Goal: Task Accomplishment & Management: Complete application form

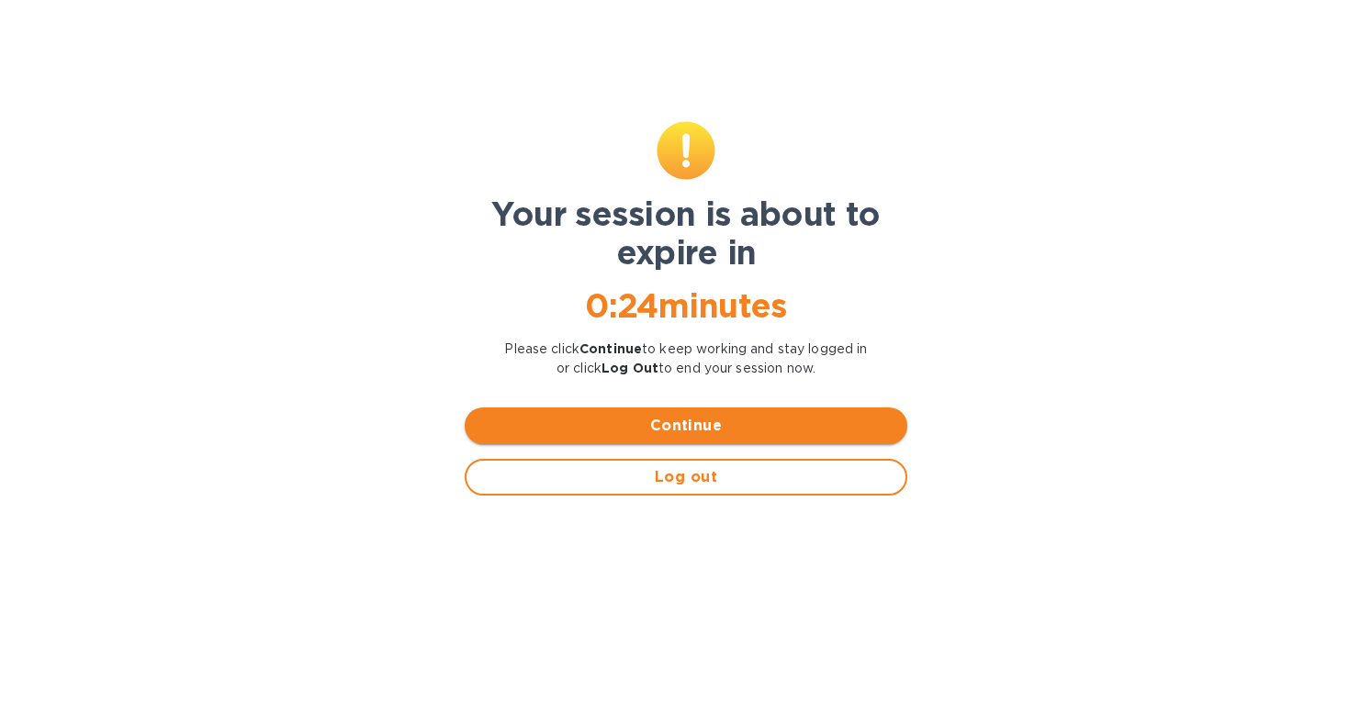
scroll to position [114, 0]
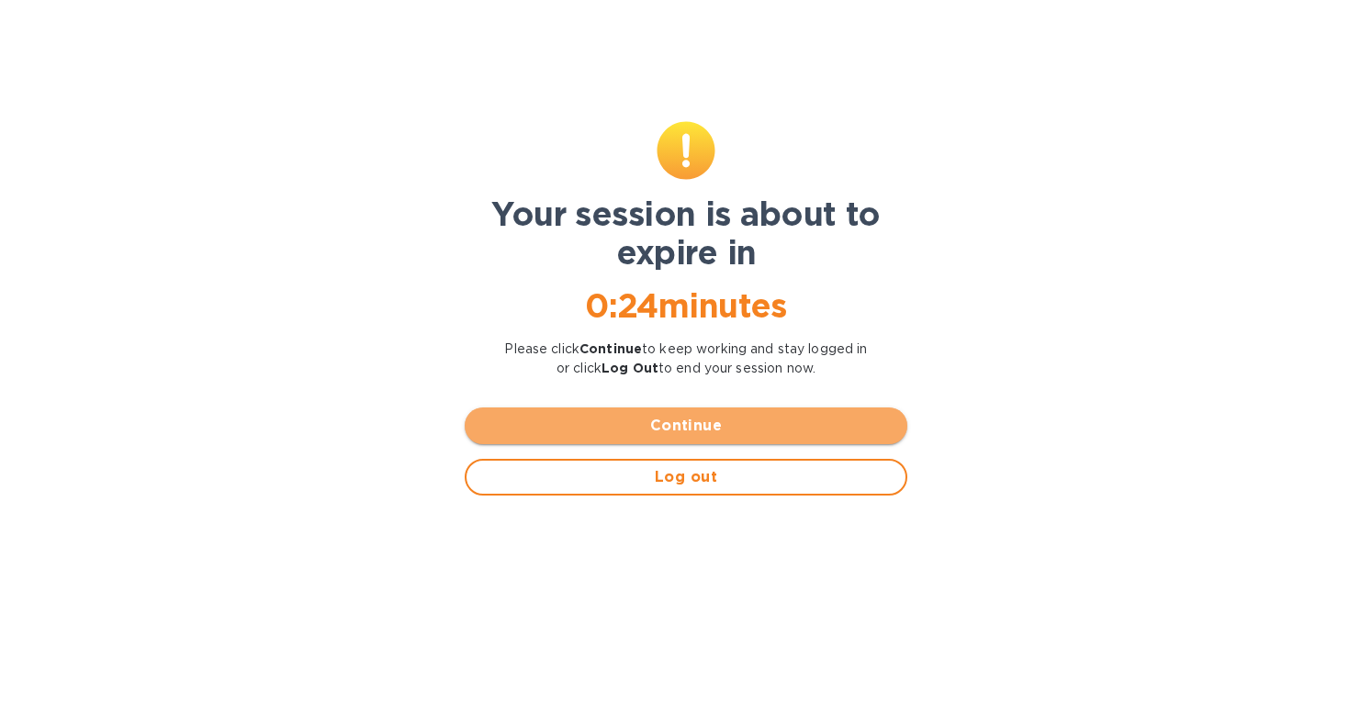
click at [761, 414] on button "Continue" at bounding box center [686, 426] width 443 height 37
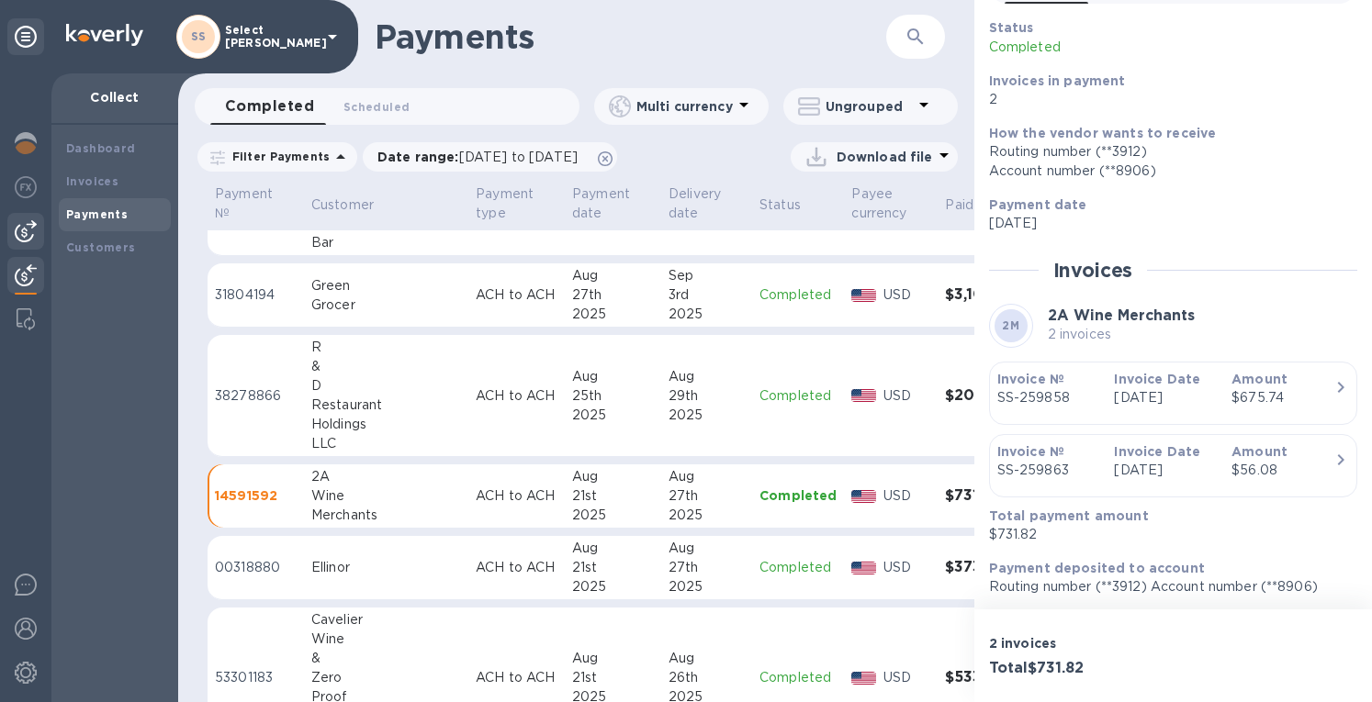
click at [24, 223] on img at bounding box center [26, 231] width 22 height 22
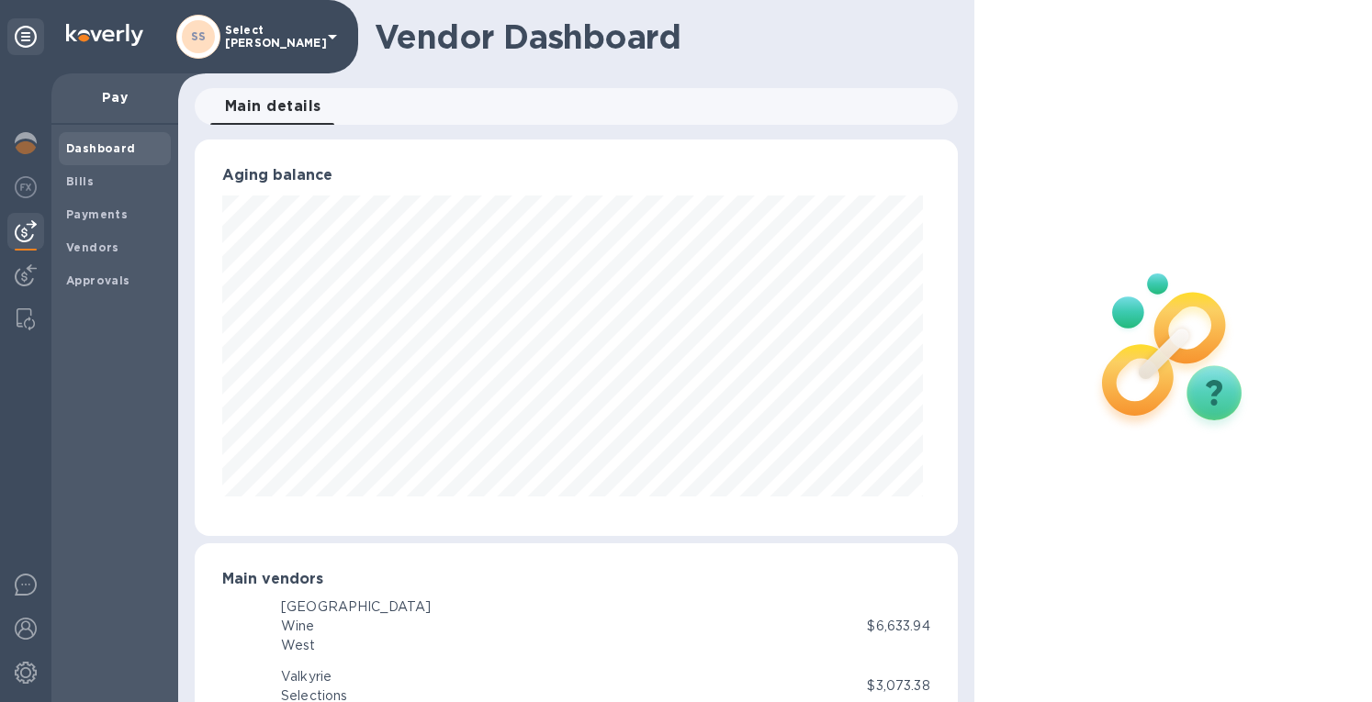
scroll to position [397, 755]
click at [90, 179] on b "Bills" at bounding box center [80, 181] width 28 height 14
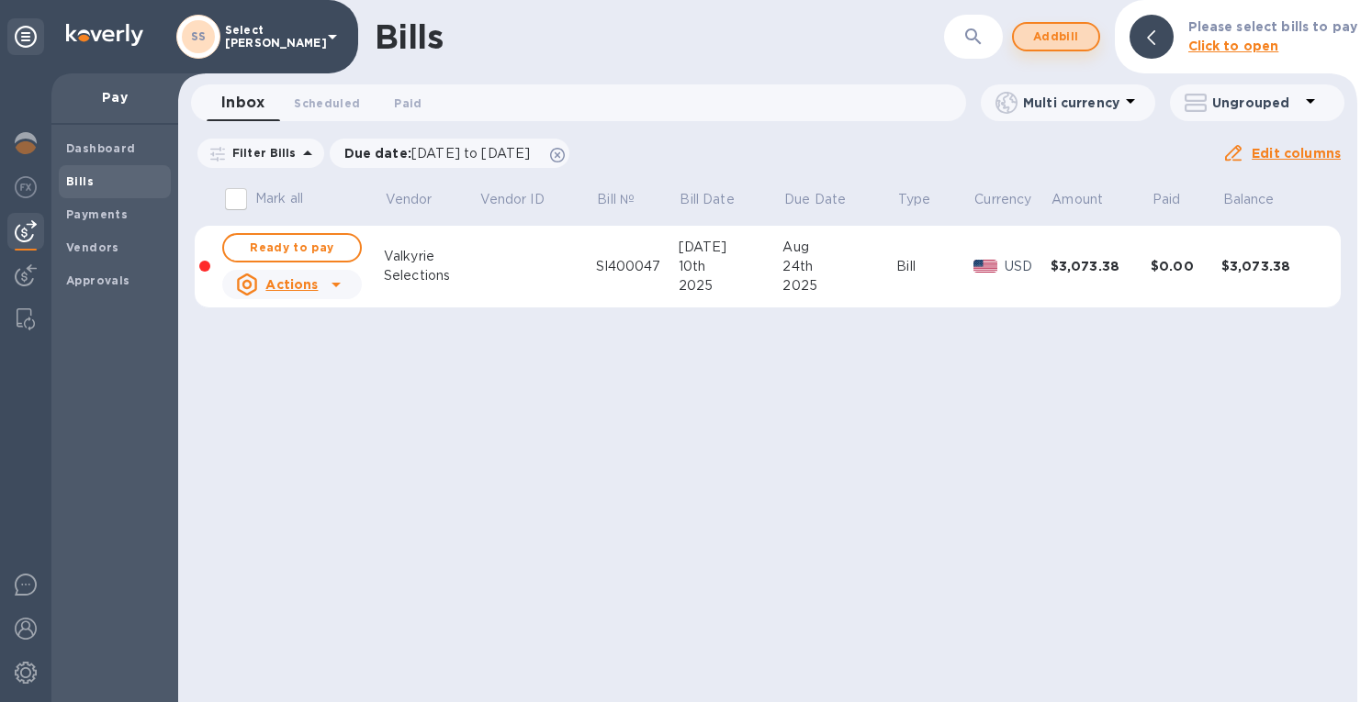
click at [1074, 39] on span "Add bill" at bounding box center [1055, 37] width 55 height 22
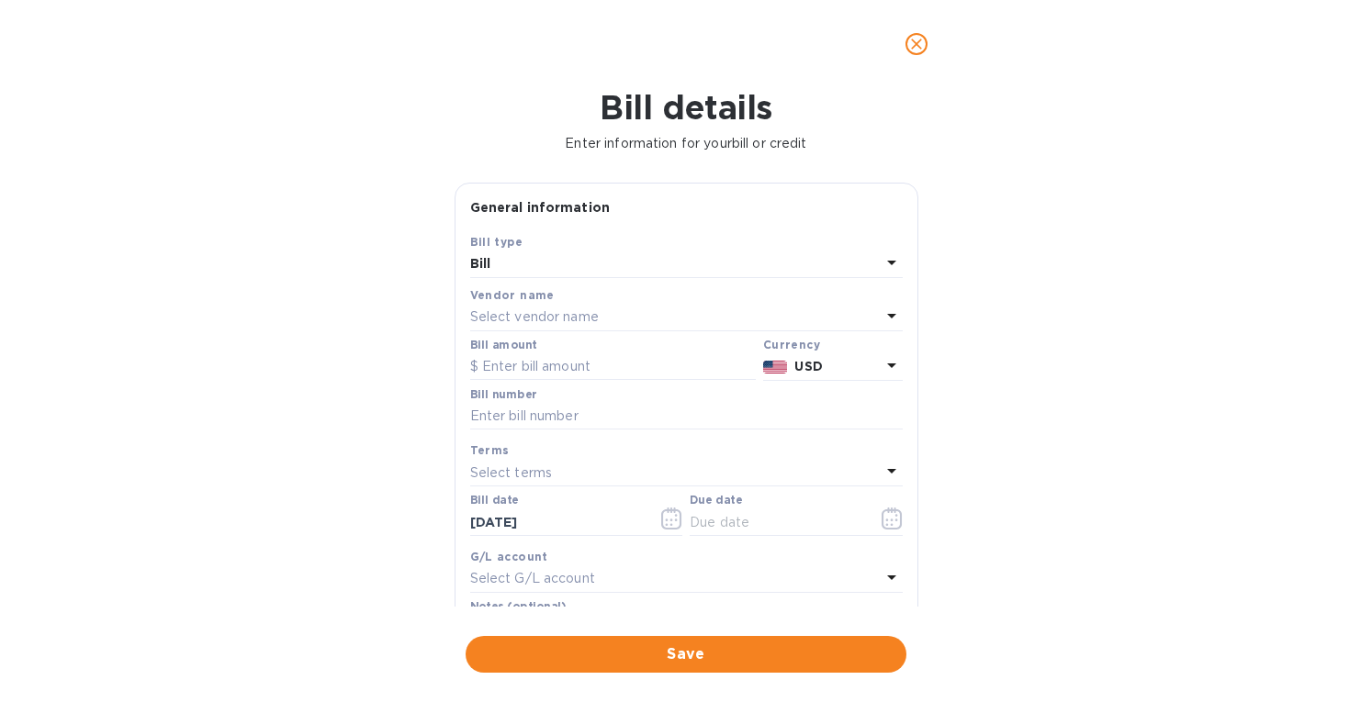
click at [540, 312] on p "Select vendor name" at bounding box center [534, 317] width 129 height 19
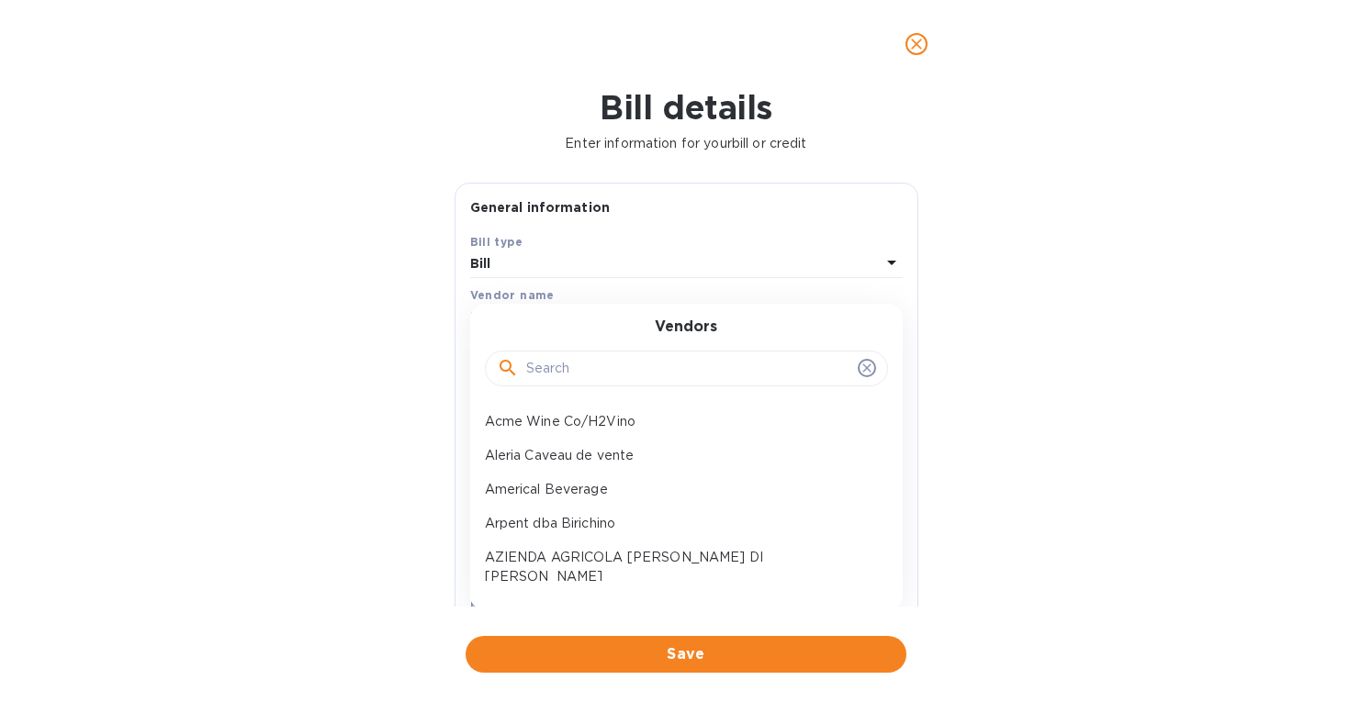
click at [580, 376] on input "text" at bounding box center [688, 369] width 324 height 28
type input "i"
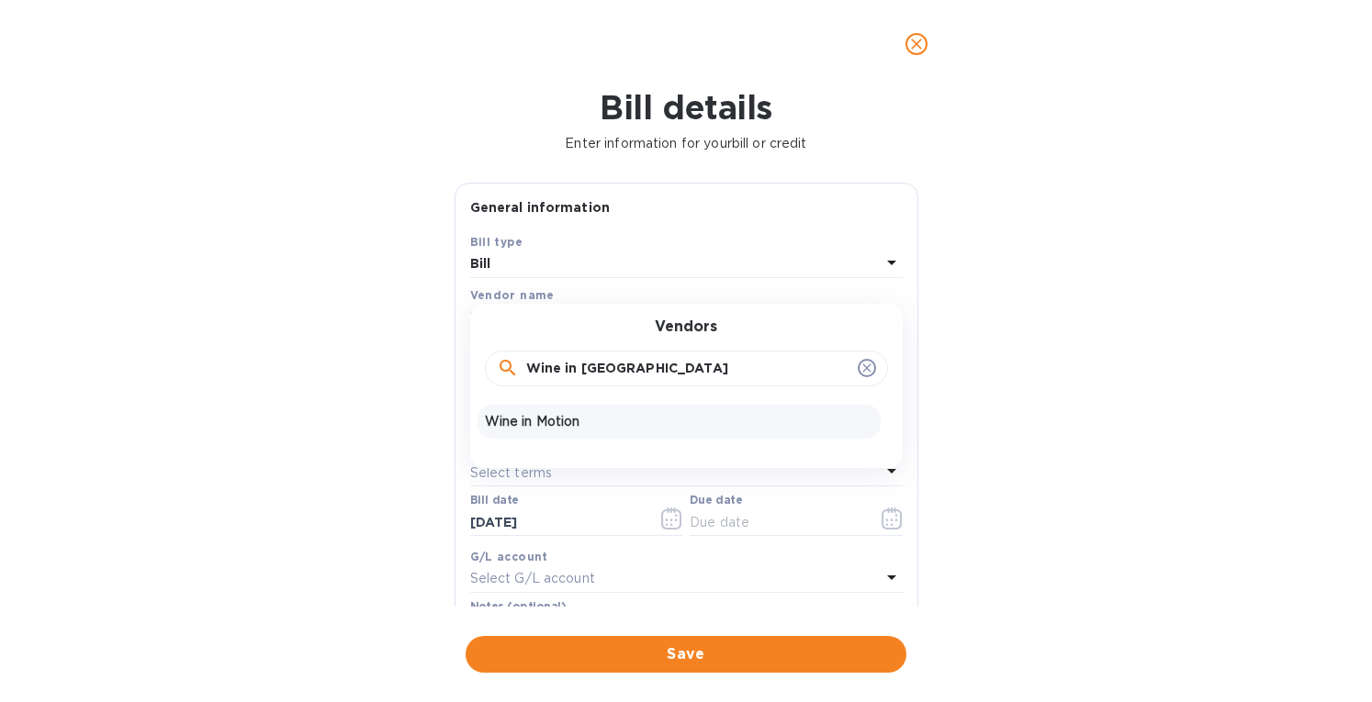
type input "Wine in [GEOGRAPHIC_DATA]"
click at [581, 419] on p "Wine in Motion" at bounding box center [679, 421] width 388 height 19
type input "[DATE]"
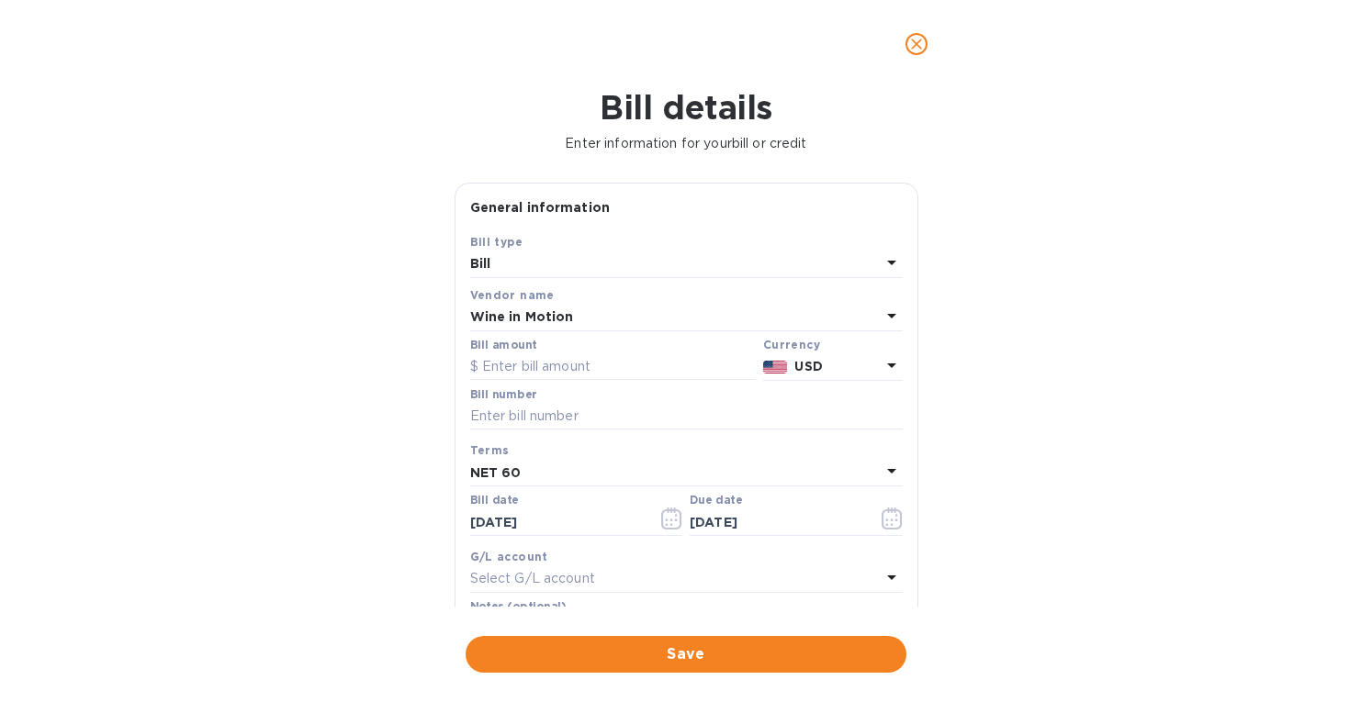
scroll to position [184, 0]
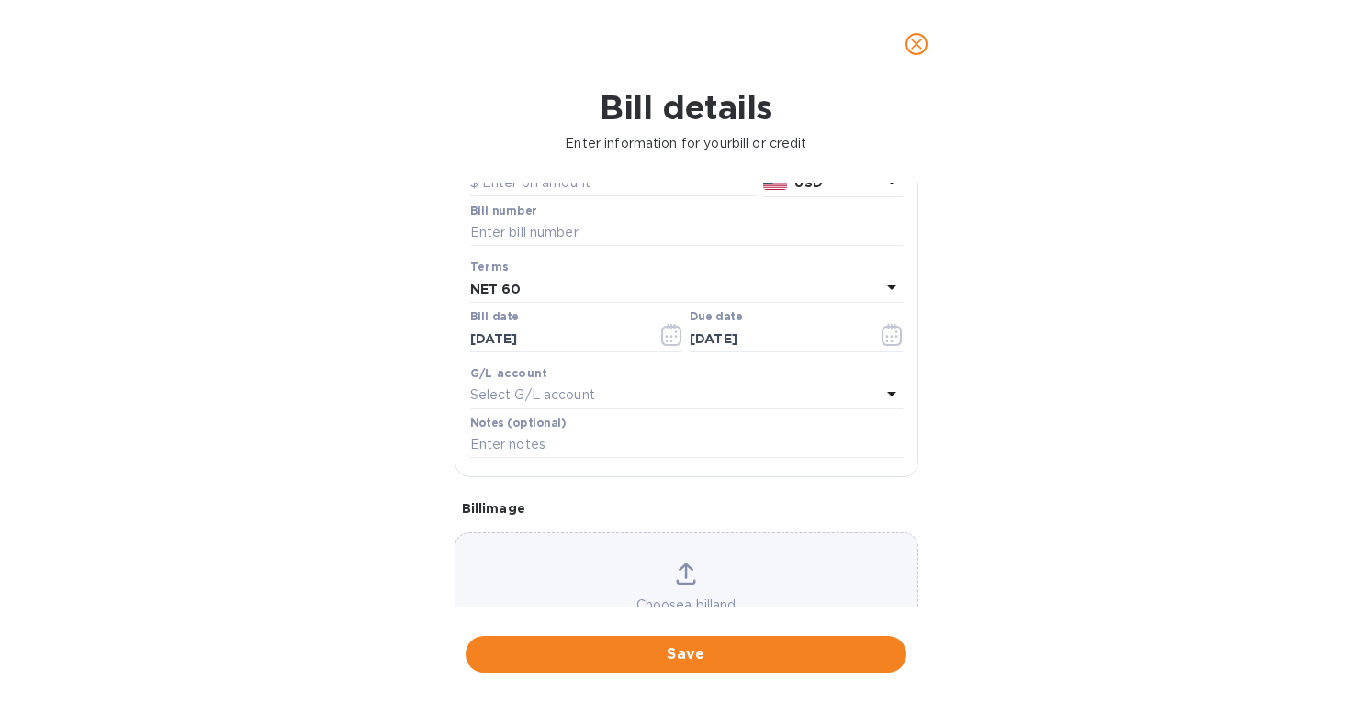
click at [678, 575] on icon at bounding box center [686, 574] width 20 height 22
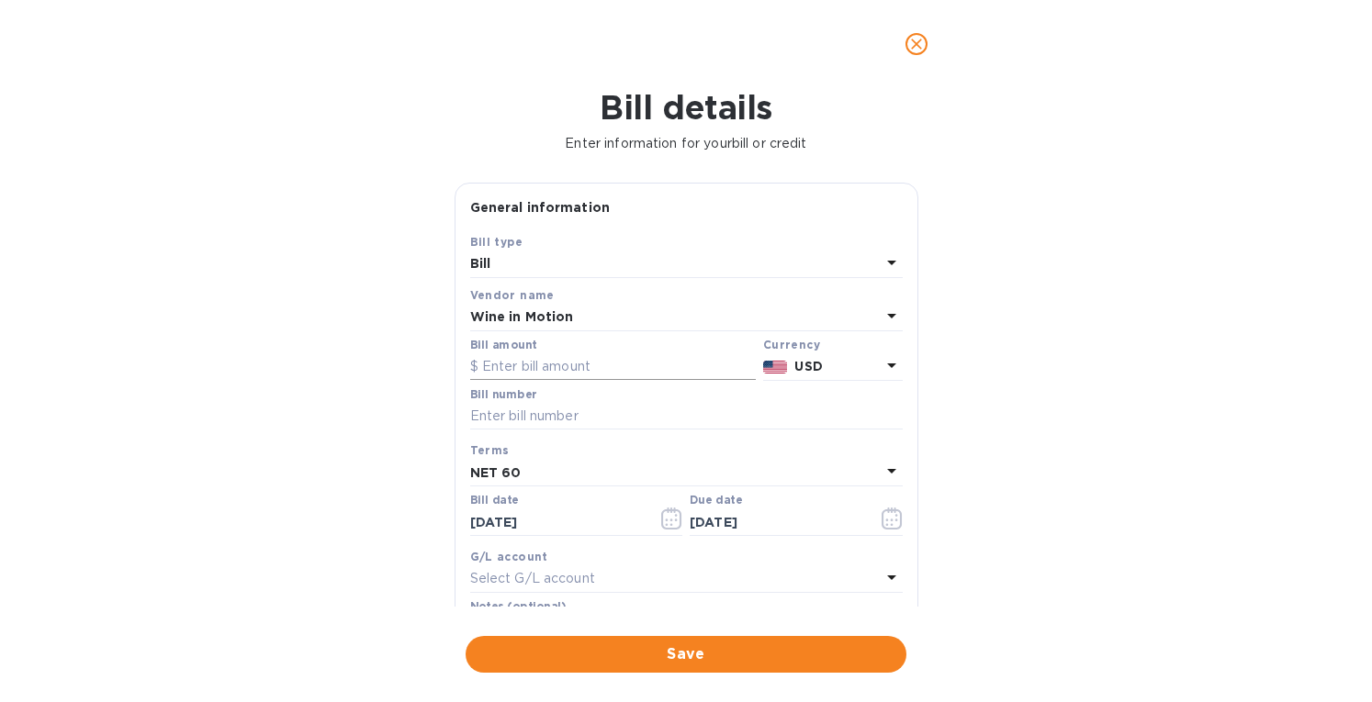
click at [495, 367] on input "text" at bounding box center [613, 368] width 286 height 28
type input "16,111.18"
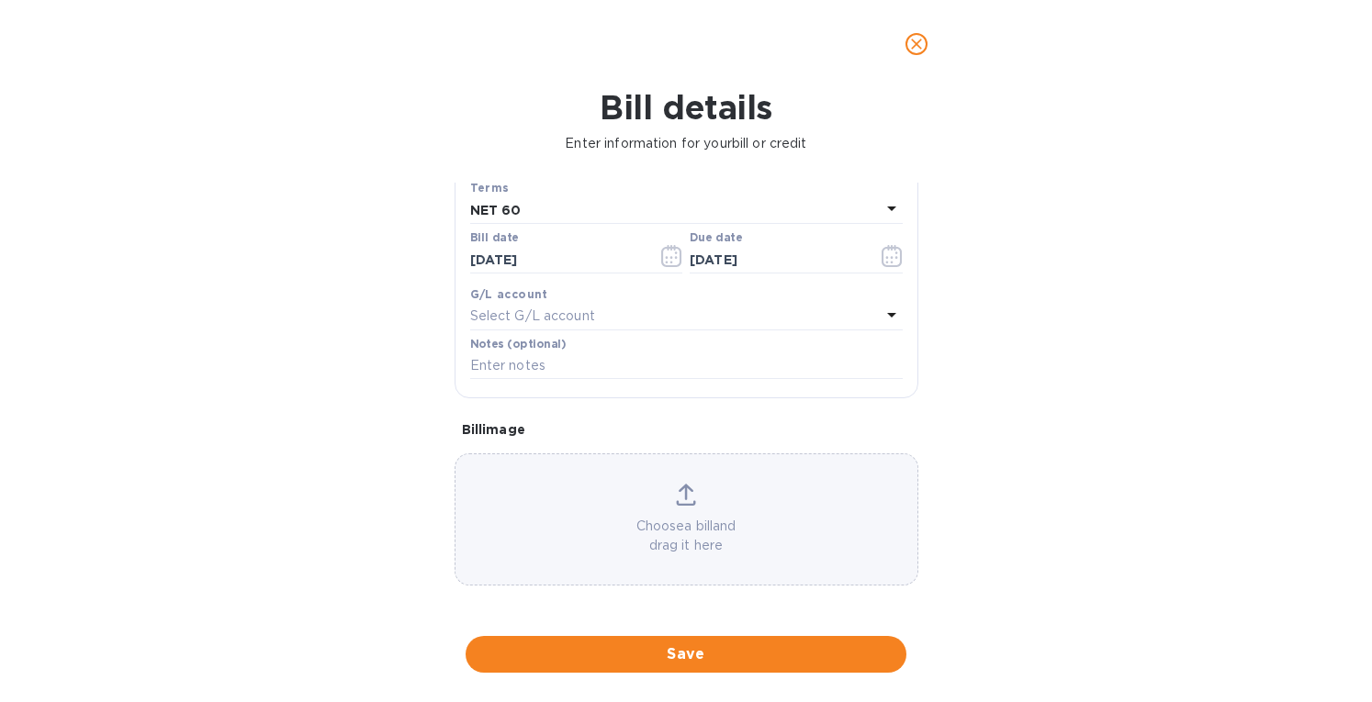
click at [680, 501] on icon at bounding box center [686, 495] width 20 height 22
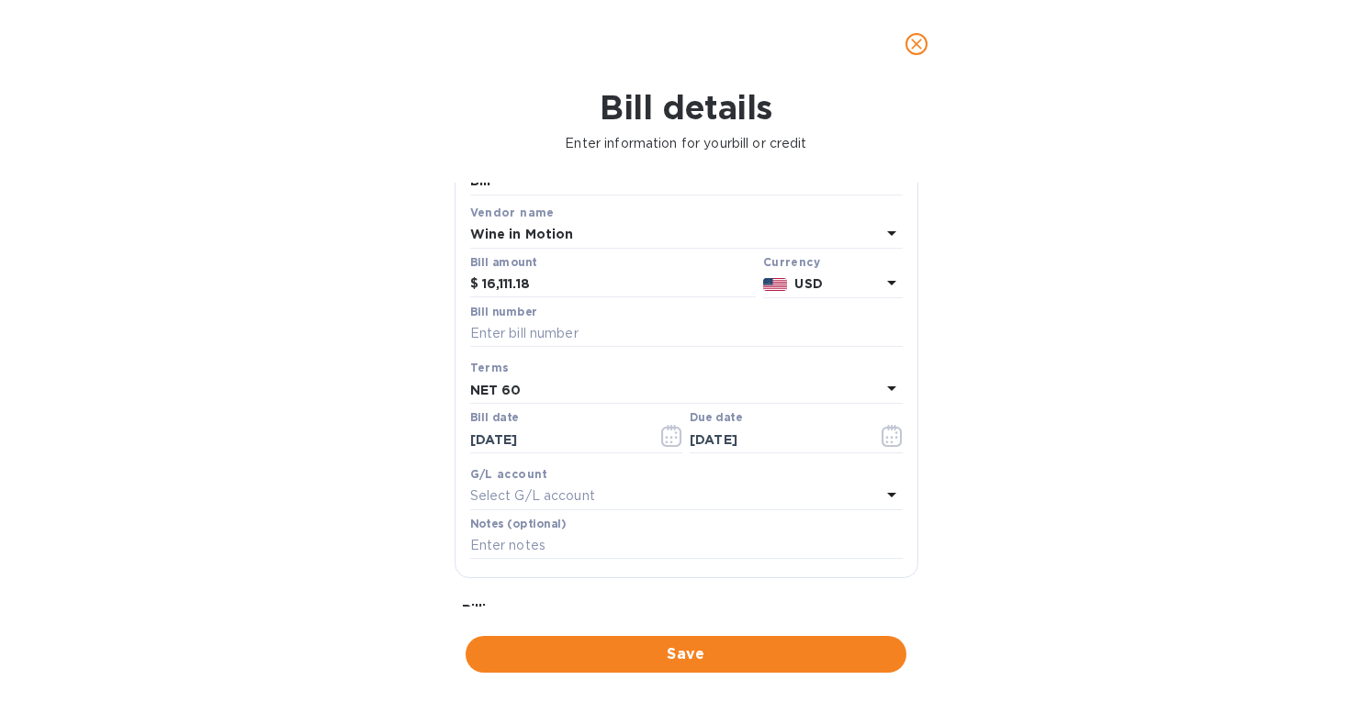
scroll to position [79, 0]
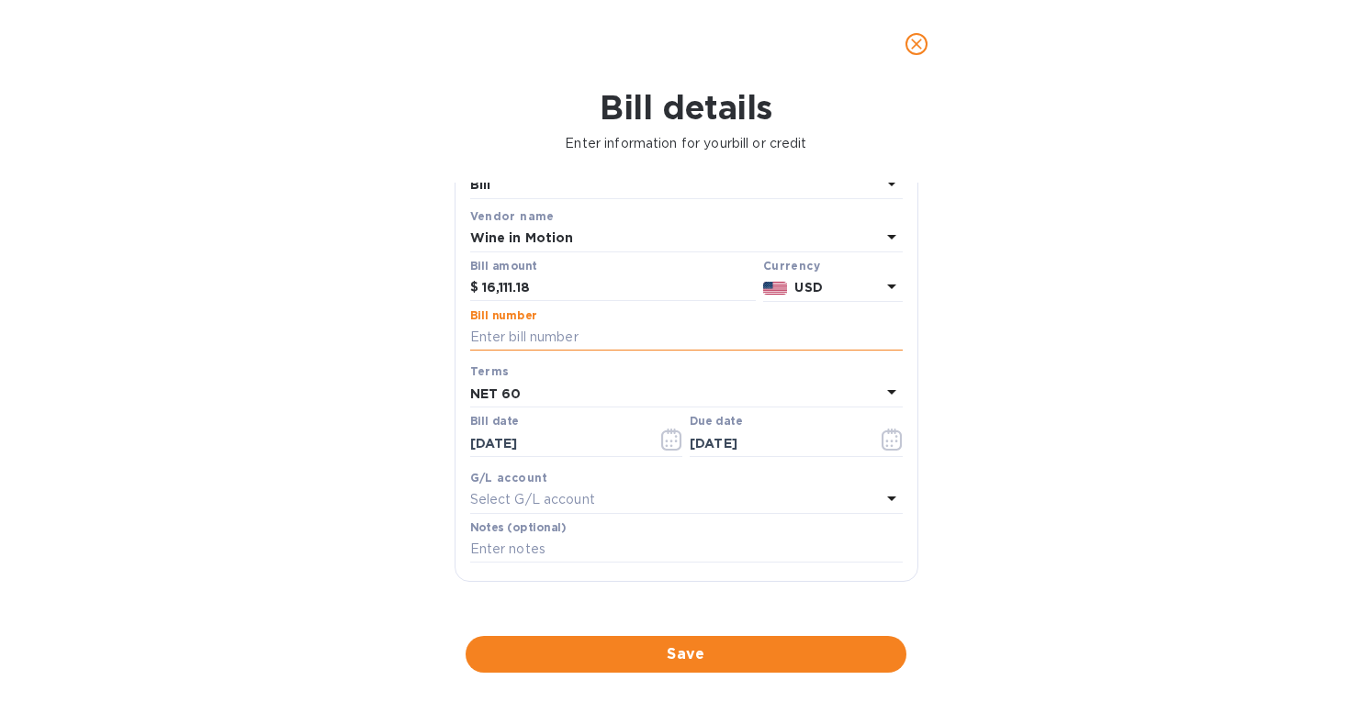
click at [515, 338] on input "text" at bounding box center [686, 338] width 432 height 28
paste input "SIV-WIM25/000106"
type input "SIV-WIM25/000106"
drag, startPoint x: 513, startPoint y: 447, endPoint x: 385, endPoint y: 444, distance: 128.6
click at [385, 444] on div "Bill details Enter information for your bill or credit General information Save…" at bounding box center [686, 395] width 1372 height 614
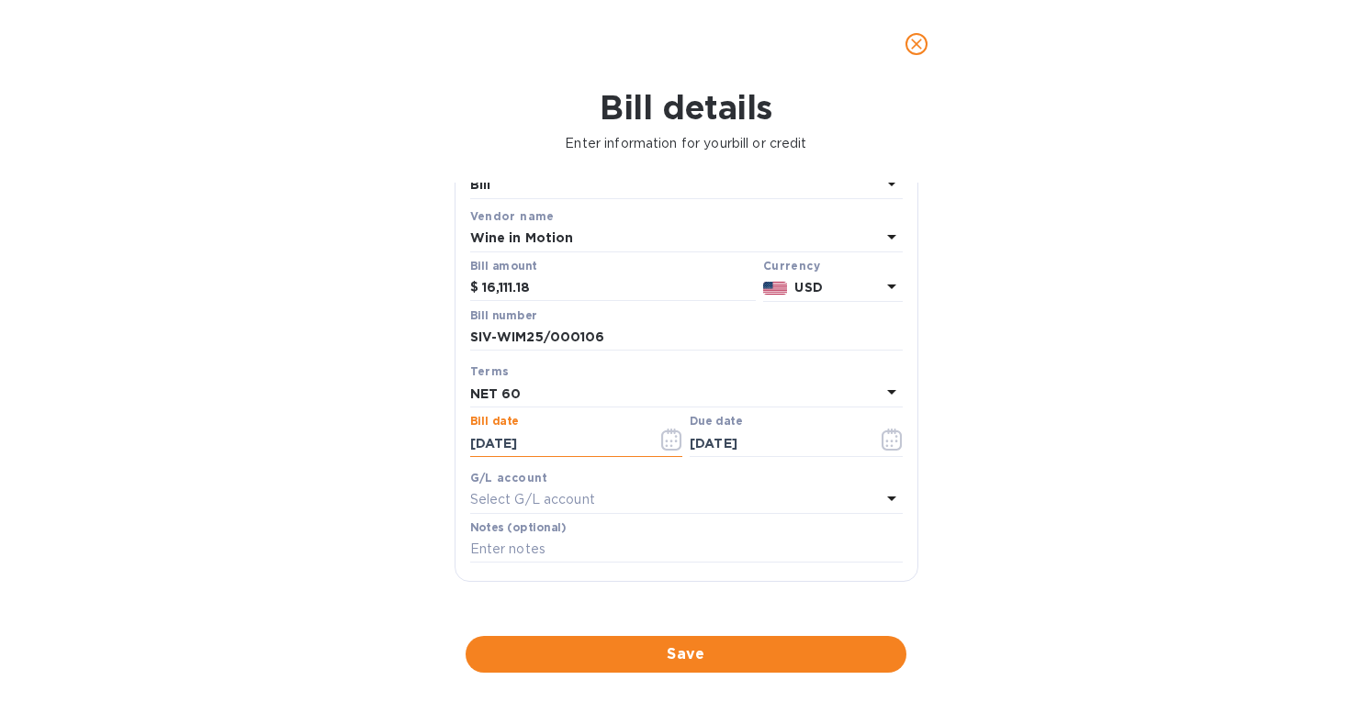
type input "[DATE]"
click at [489, 390] on b "NET 60" at bounding box center [495, 394] width 51 height 15
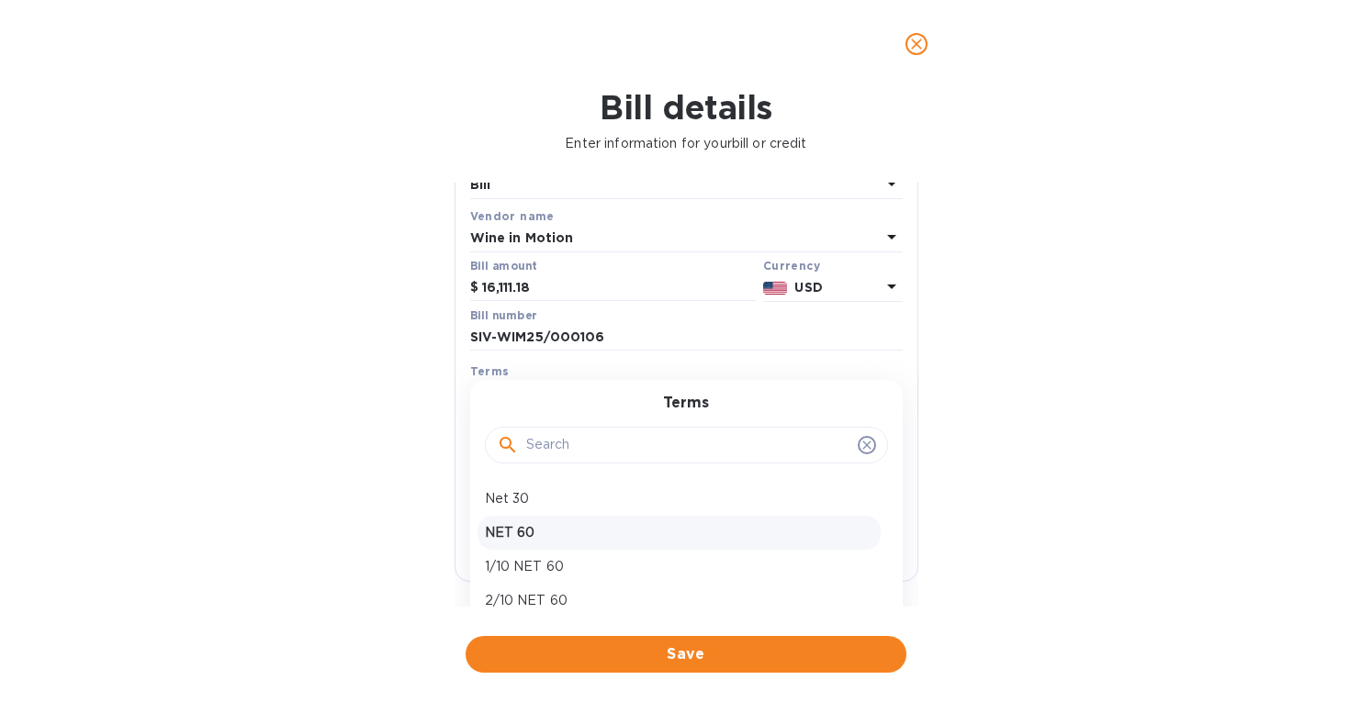
click at [504, 536] on p "NET 60" at bounding box center [679, 532] width 388 height 19
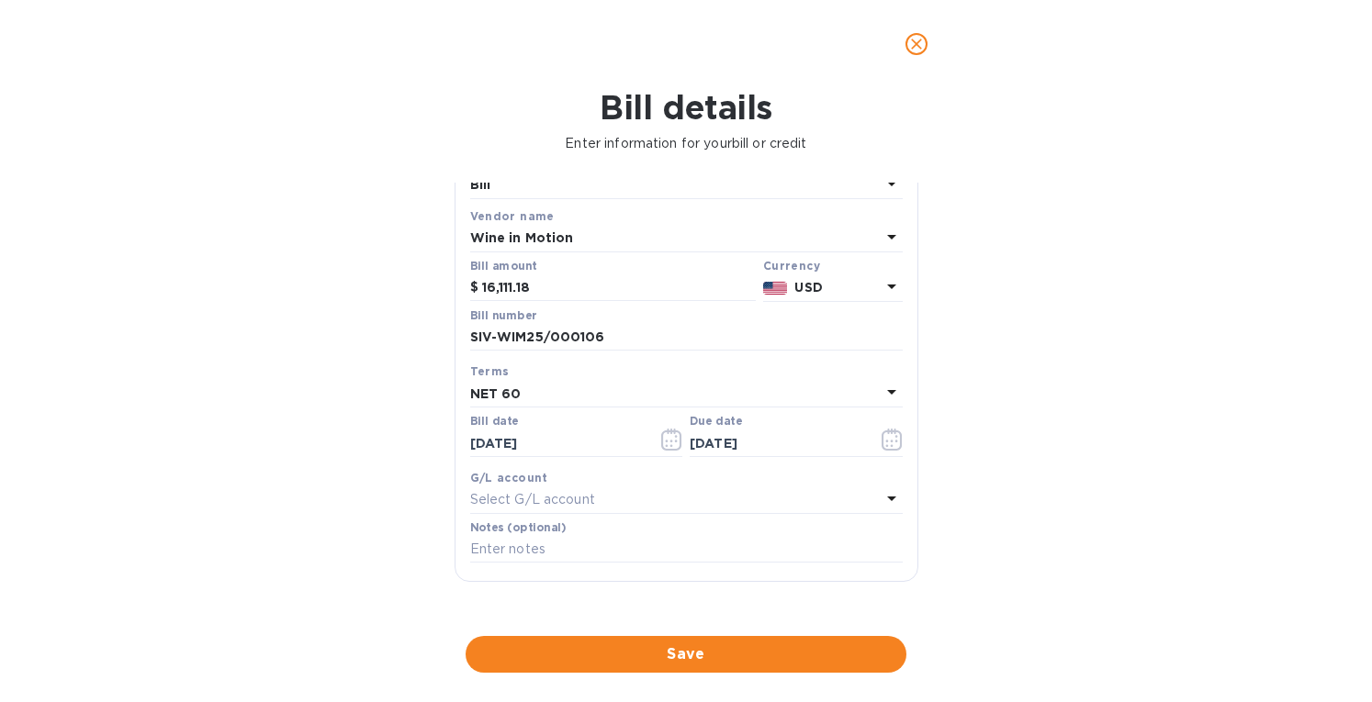
type input "[DATE]"
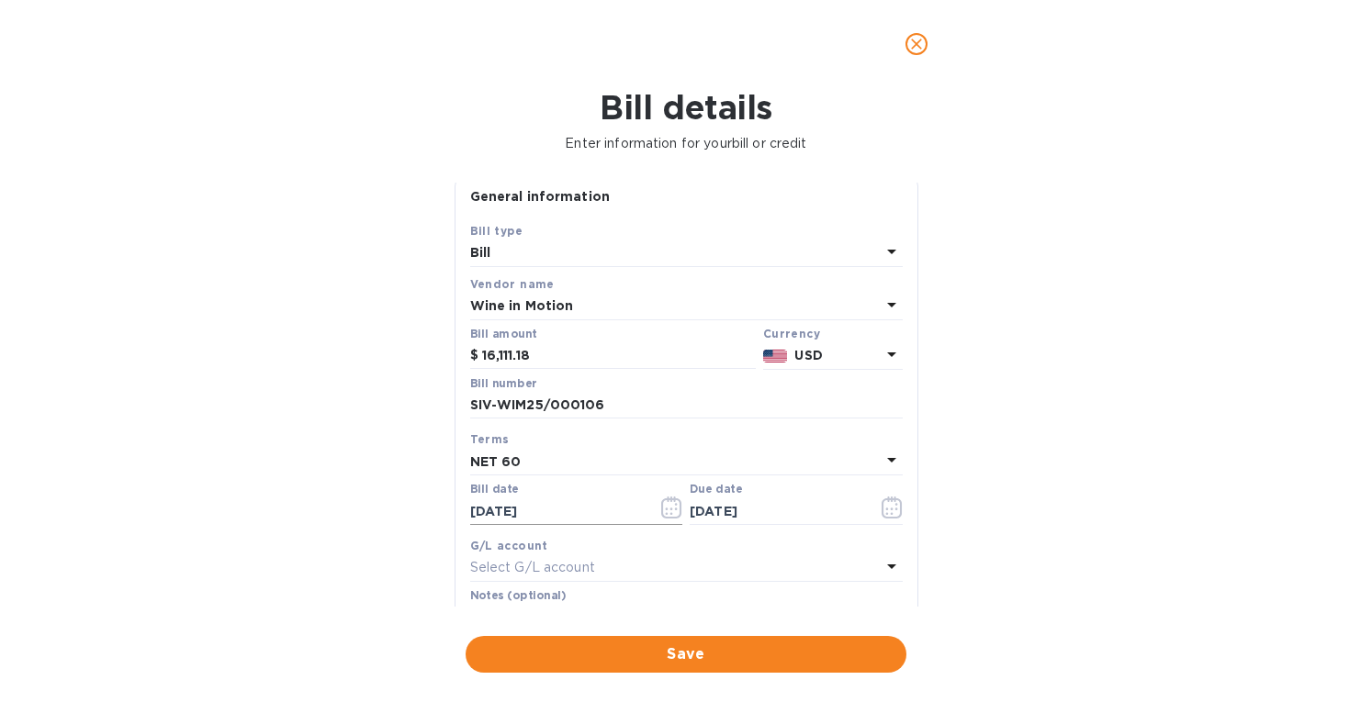
scroll to position [0, 0]
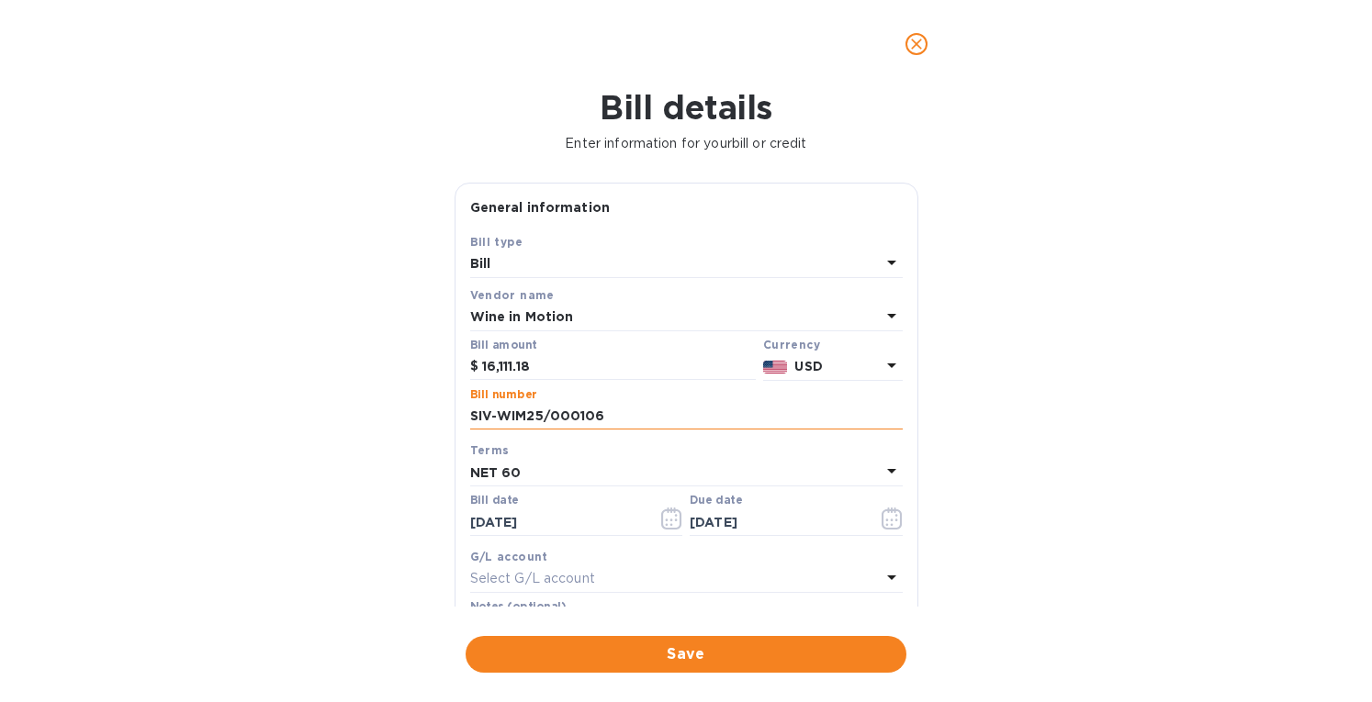
click at [632, 420] on input "SIV-WIM25/000106" at bounding box center [686, 417] width 432 height 28
click at [577, 421] on input "SIV-WIM25/000106" at bounding box center [686, 417] width 432 height 28
click at [650, 410] on input "SIV-WIM25/000076,106" at bounding box center [686, 417] width 432 height 28
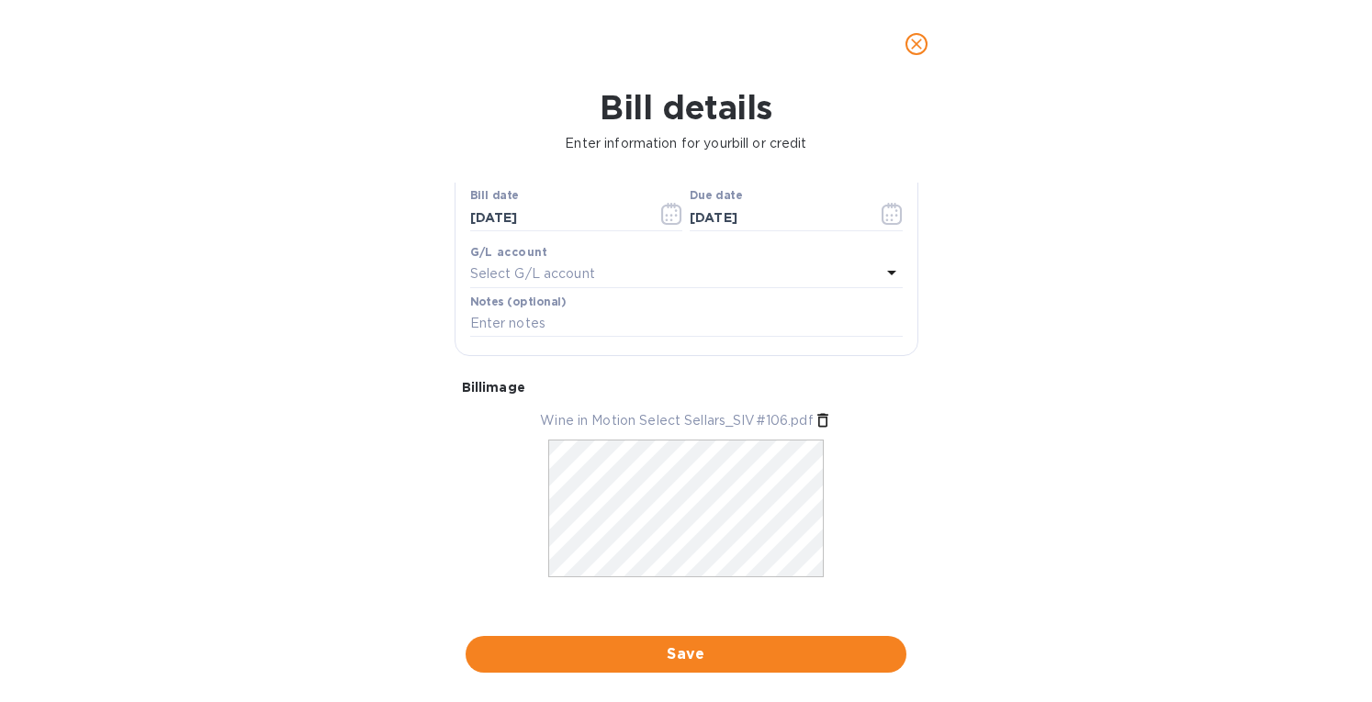
scroll to position [319, 0]
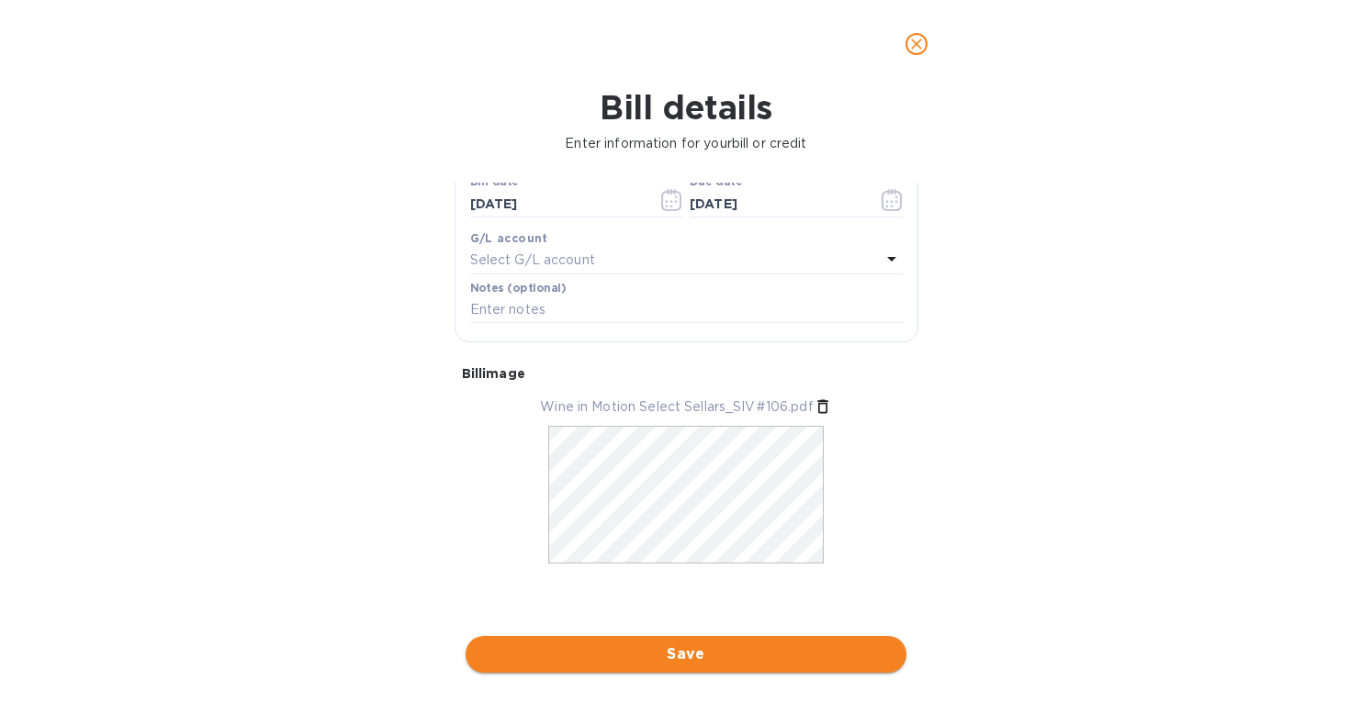
type input "SIV-WIM25/000076,106,142,171 +CM"
click at [678, 653] on span "Save" at bounding box center [685, 655] width 411 height 22
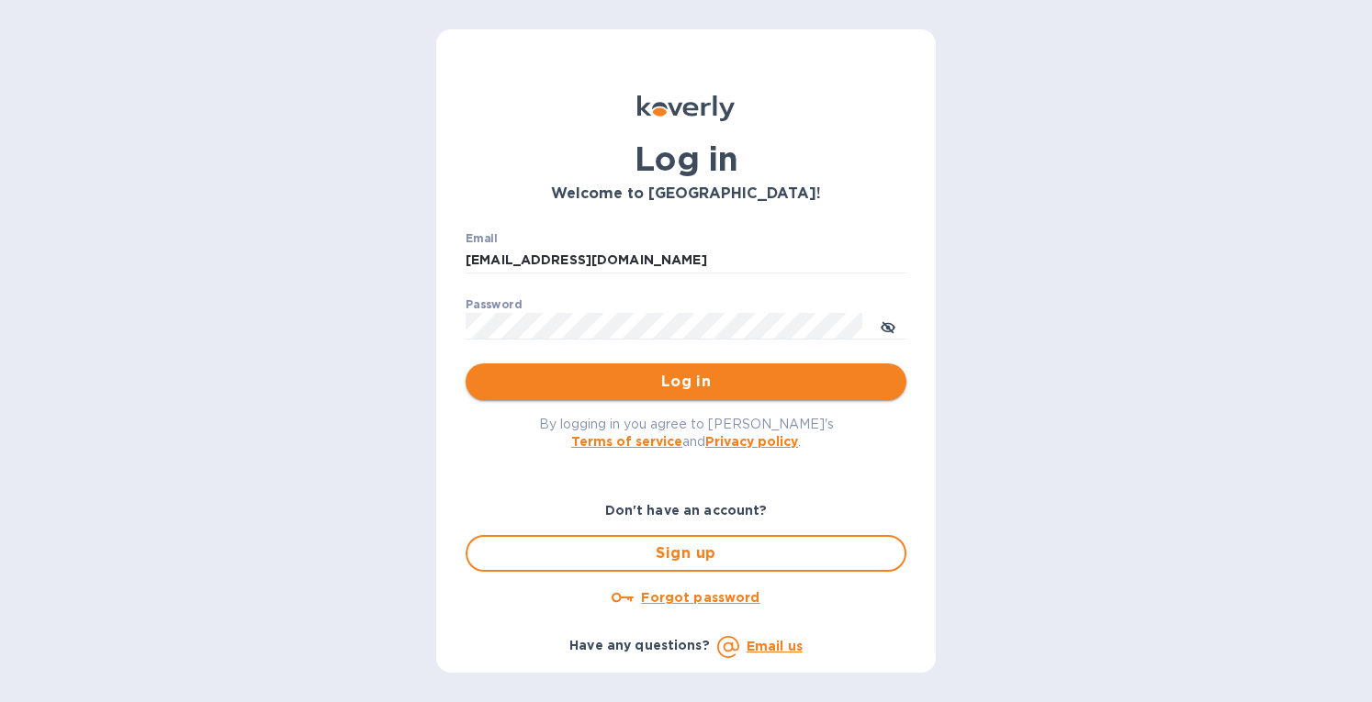
click at [607, 376] on span "Log in" at bounding box center [685, 382] width 411 height 22
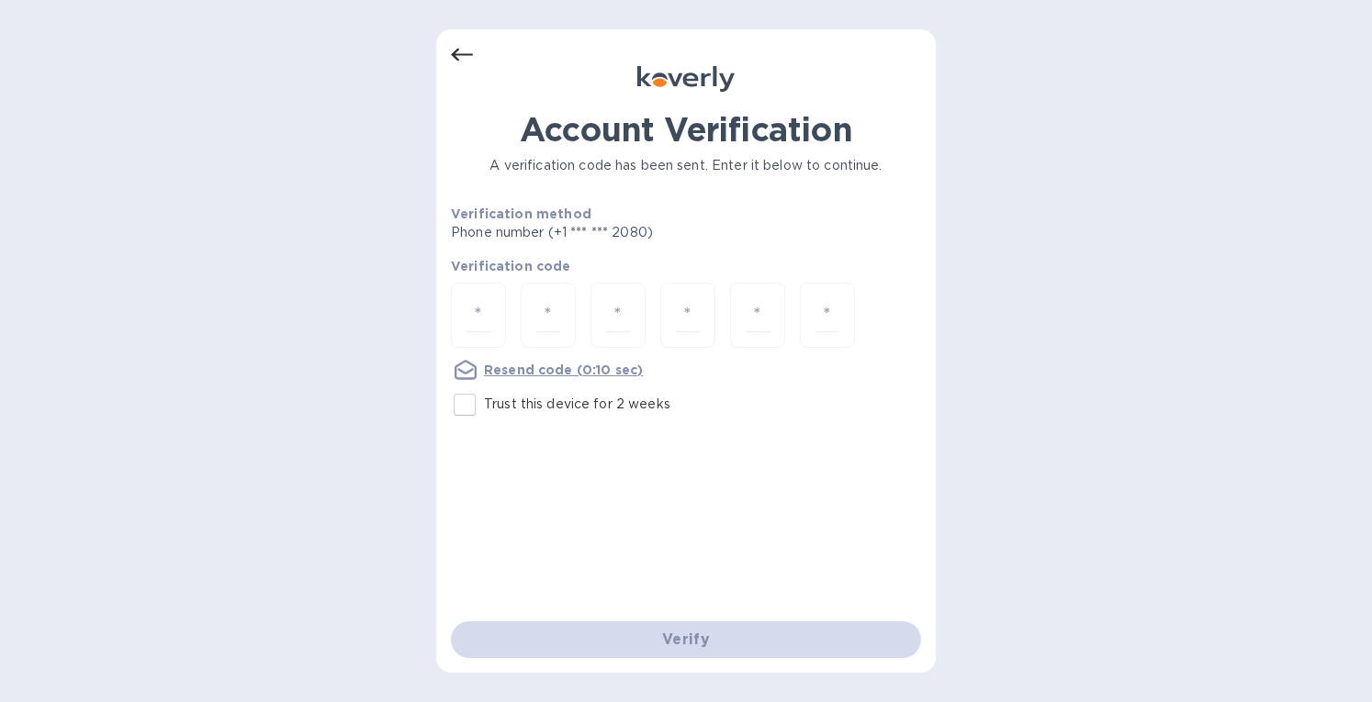
click at [479, 403] on input "Trust this device for 2 weeks" at bounding box center [464, 405] width 39 height 39
checkbox input "true"
click at [474, 316] on input "number" at bounding box center [478, 315] width 24 height 34
type input "8"
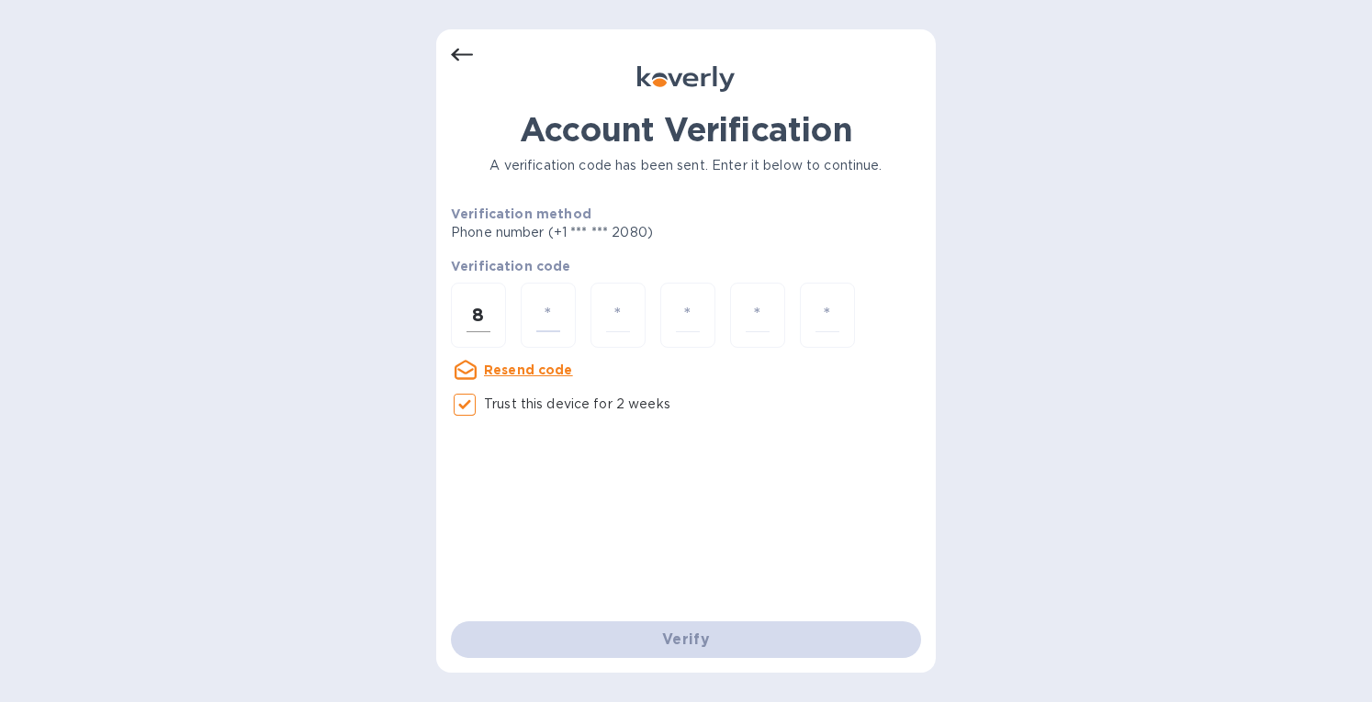
type input "4"
type input "9"
type input "8"
type input "6"
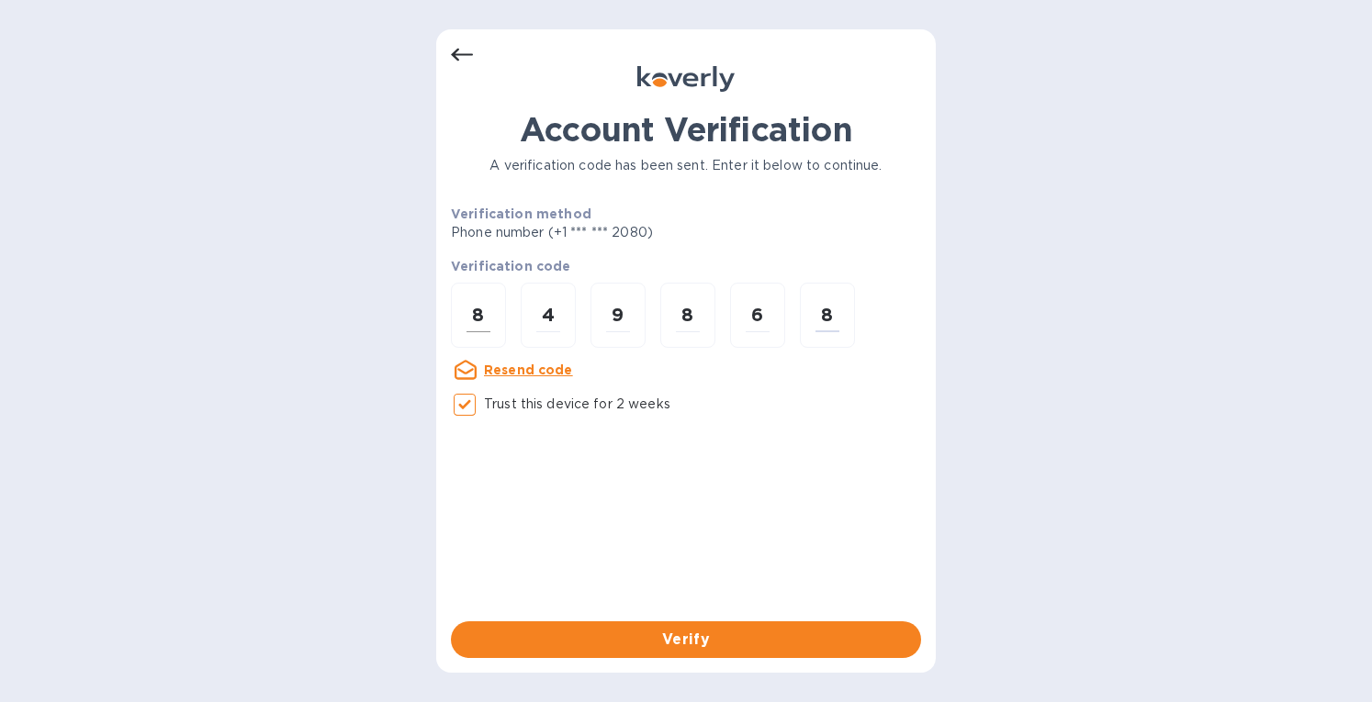
type input "8"
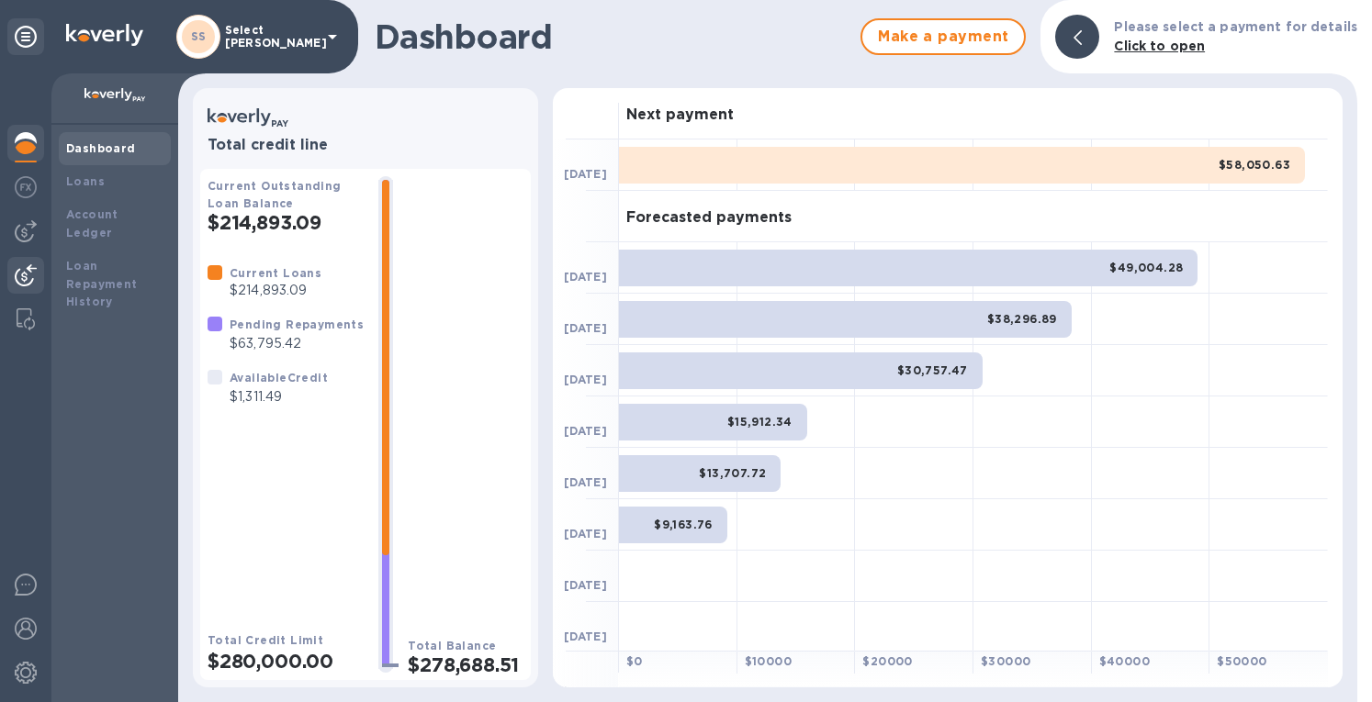
click at [21, 283] on img at bounding box center [26, 275] width 22 height 22
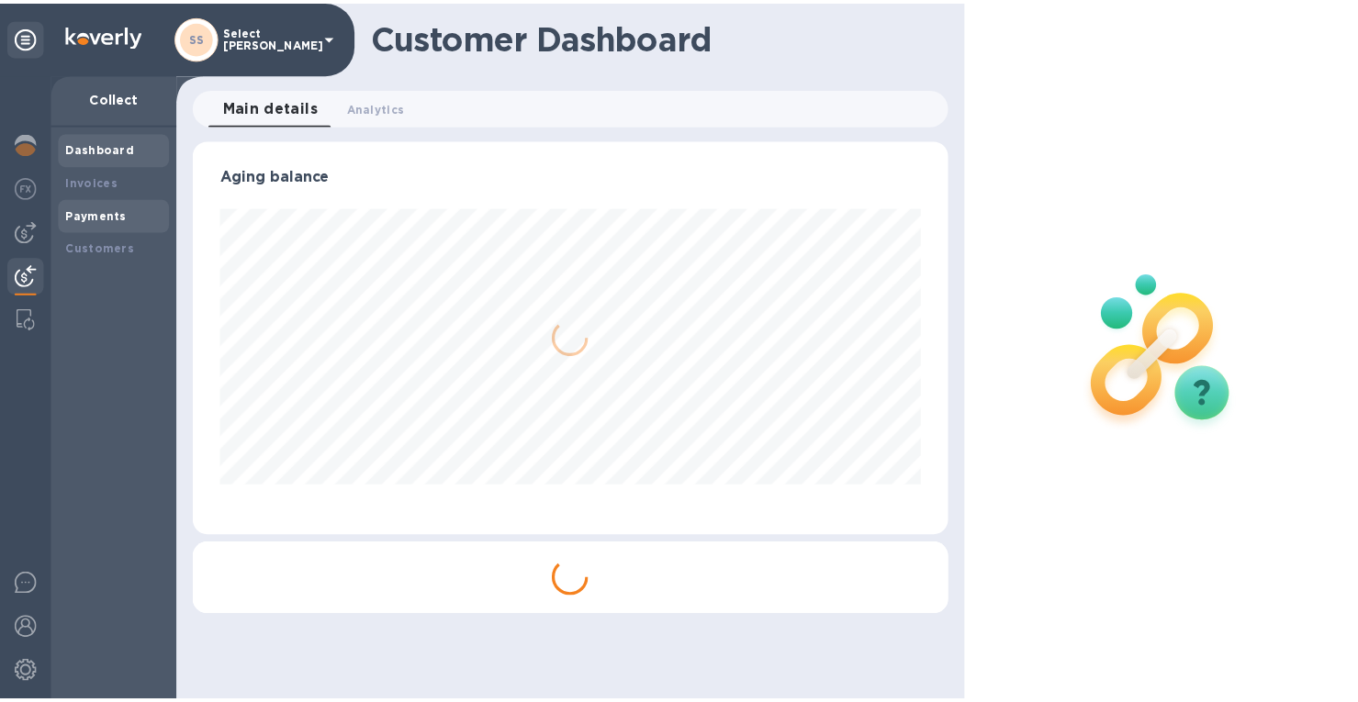
scroll to position [397, 755]
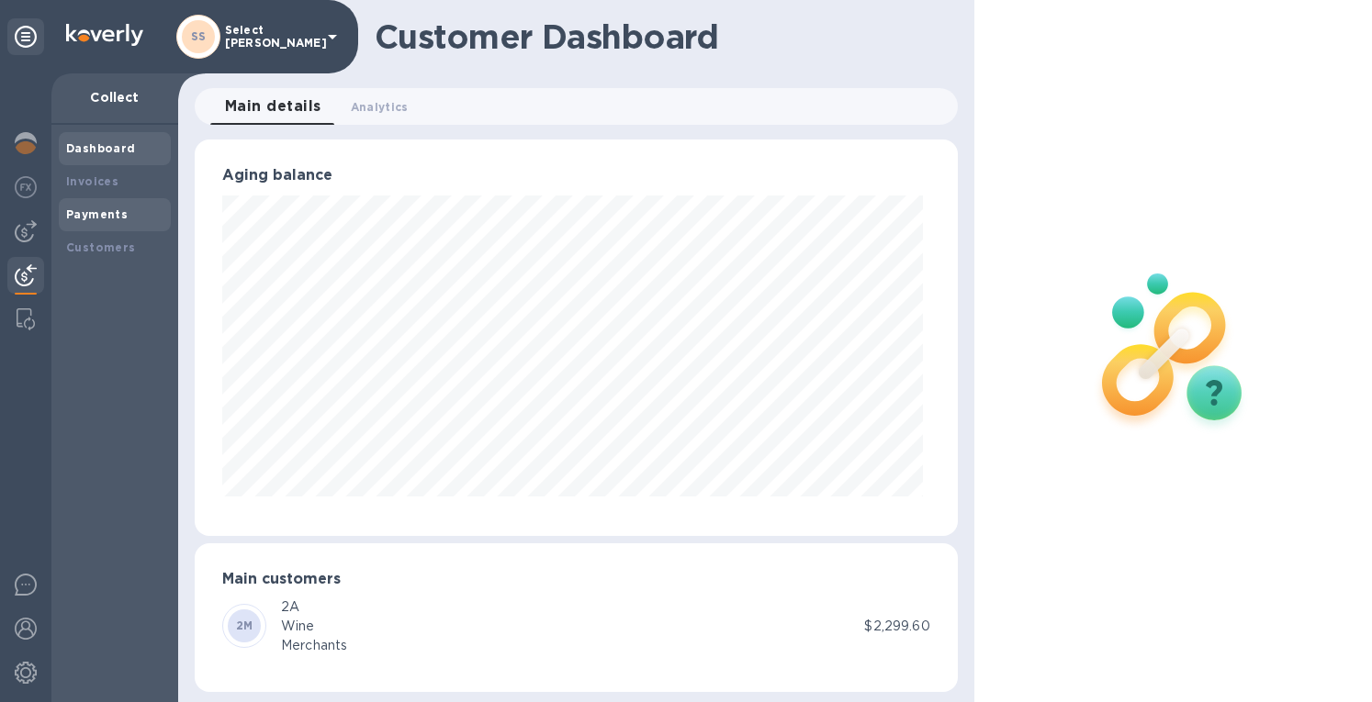
click at [78, 210] on b "Payments" at bounding box center [97, 215] width 62 height 14
